Goal: Information Seeking & Learning: Stay updated

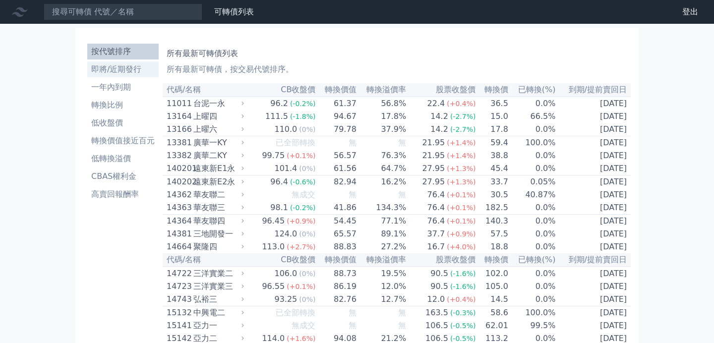
click at [123, 69] on li "即將/近期發行" at bounding box center [122, 69] width 71 height 12
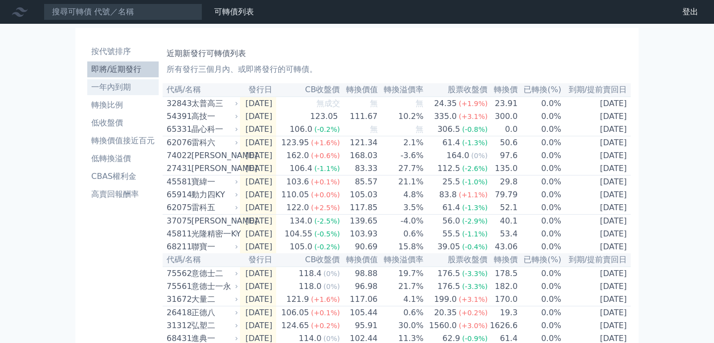
click at [128, 86] on li "一年內到期" at bounding box center [122, 87] width 71 height 12
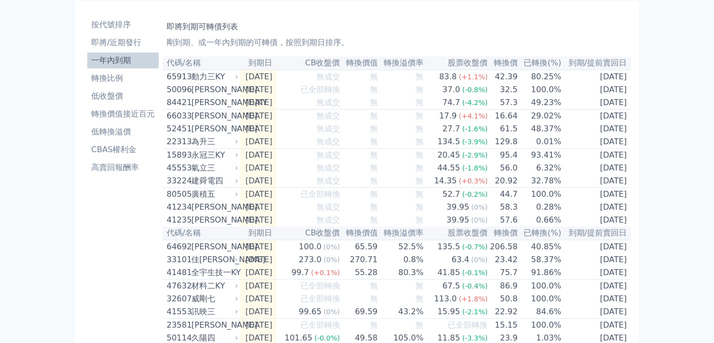
scroll to position [19, 0]
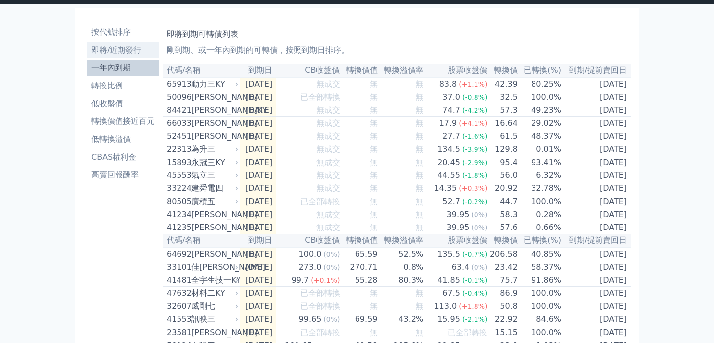
click at [118, 45] on li "即將/近期發行" at bounding box center [122, 50] width 71 height 12
